Goal: Task Accomplishment & Management: Complete application form

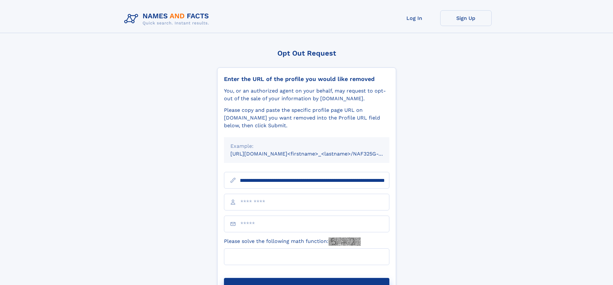
scroll to position [0, 75]
type input "**********"
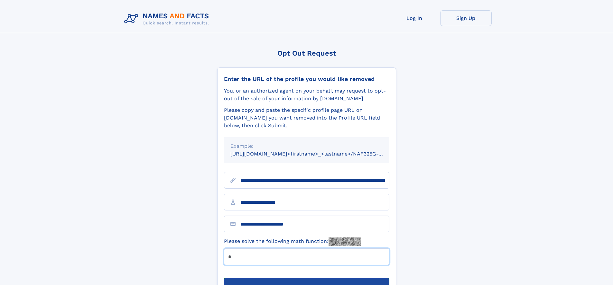
type input "*"
click at [306, 278] on button "Submit Opt Out Request" at bounding box center [306, 288] width 165 height 21
